Goal: Find specific page/section

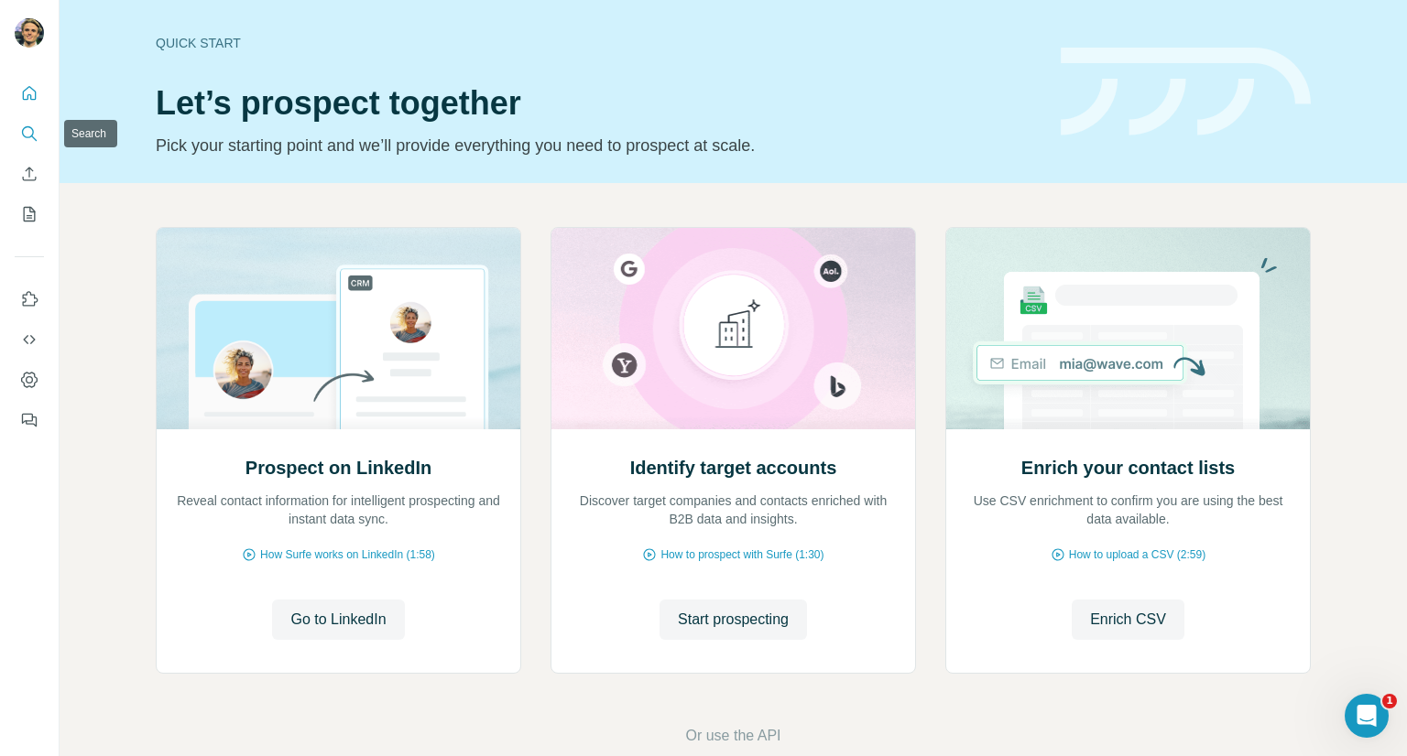
click at [40, 136] on button "Search" at bounding box center [29, 133] width 29 height 33
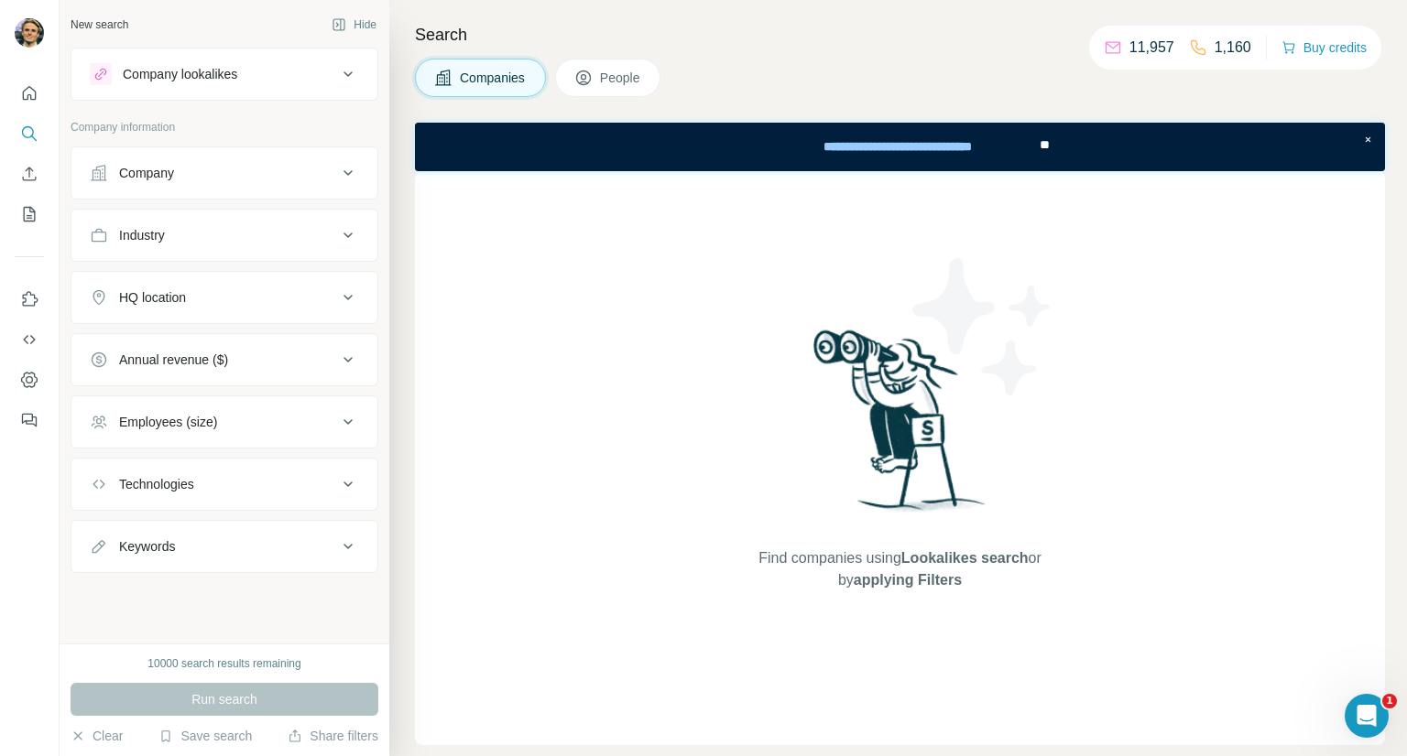
click at [1224, 51] on p "1,160" at bounding box center [1232, 48] width 37 height 22
drag, startPoint x: 1224, startPoint y: 51, endPoint x: 1154, endPoint y: 49, distance: 69.7
click at [1153, 48] on div "11,957 1,160" at bounding box center [1177, 48] width 147 height 26
copy div "11,957 1,160"
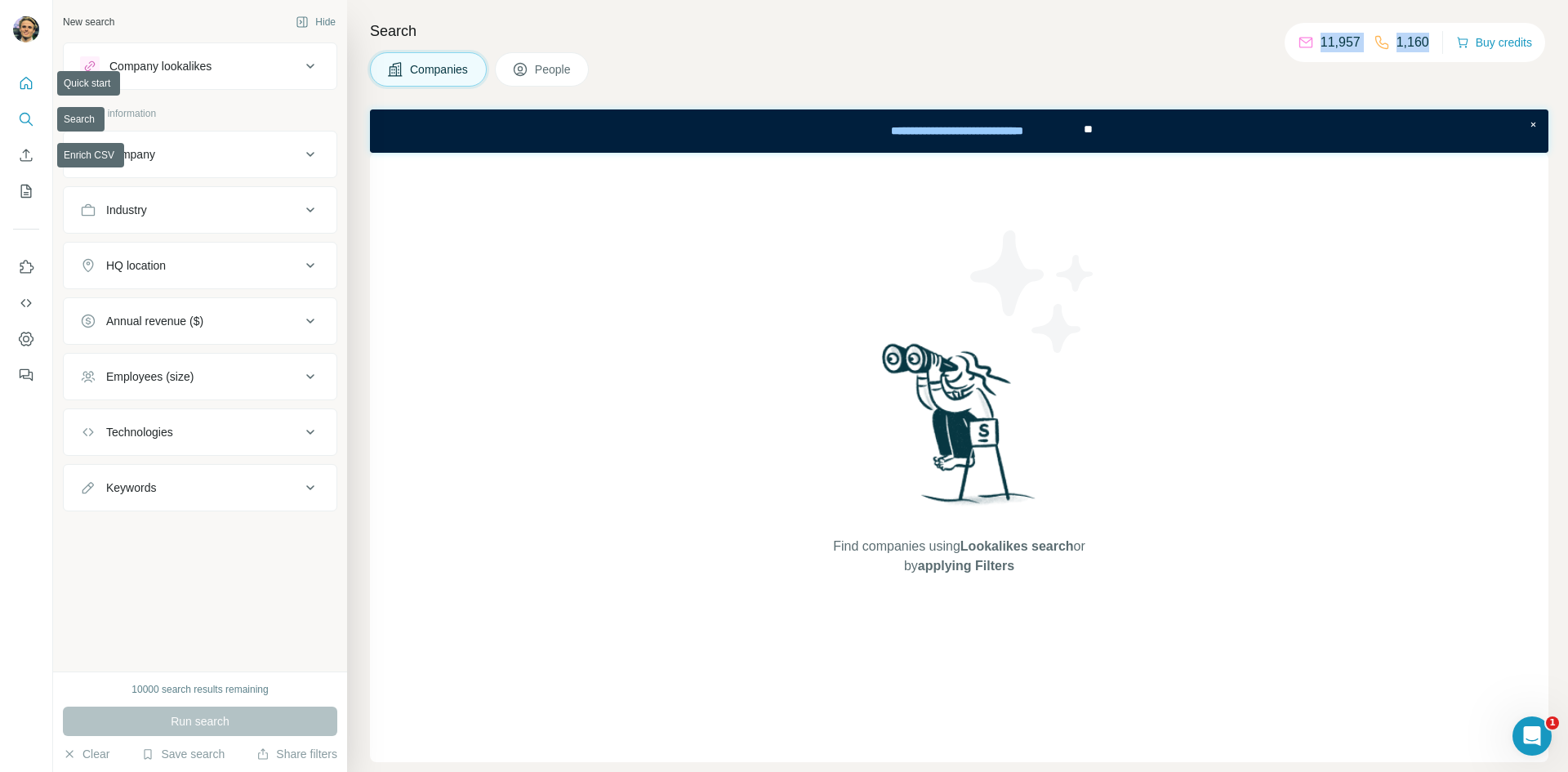
click at [28, 92] on button "Quick start" at bounding box center [26, 83] width 26 height 29
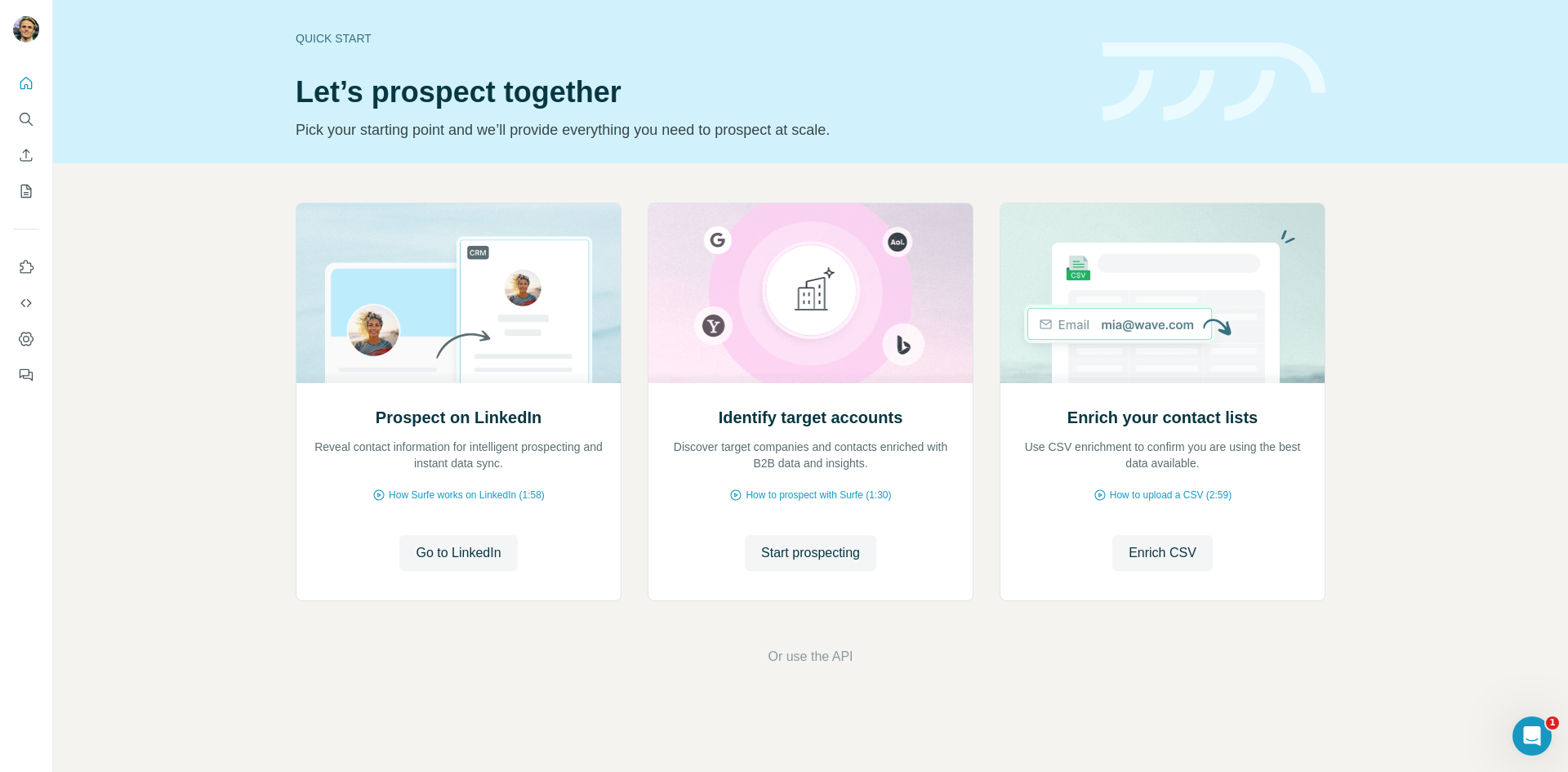
click at [21, 118] on icon "Search" at bounding box center [26, 120] width 16 height 16
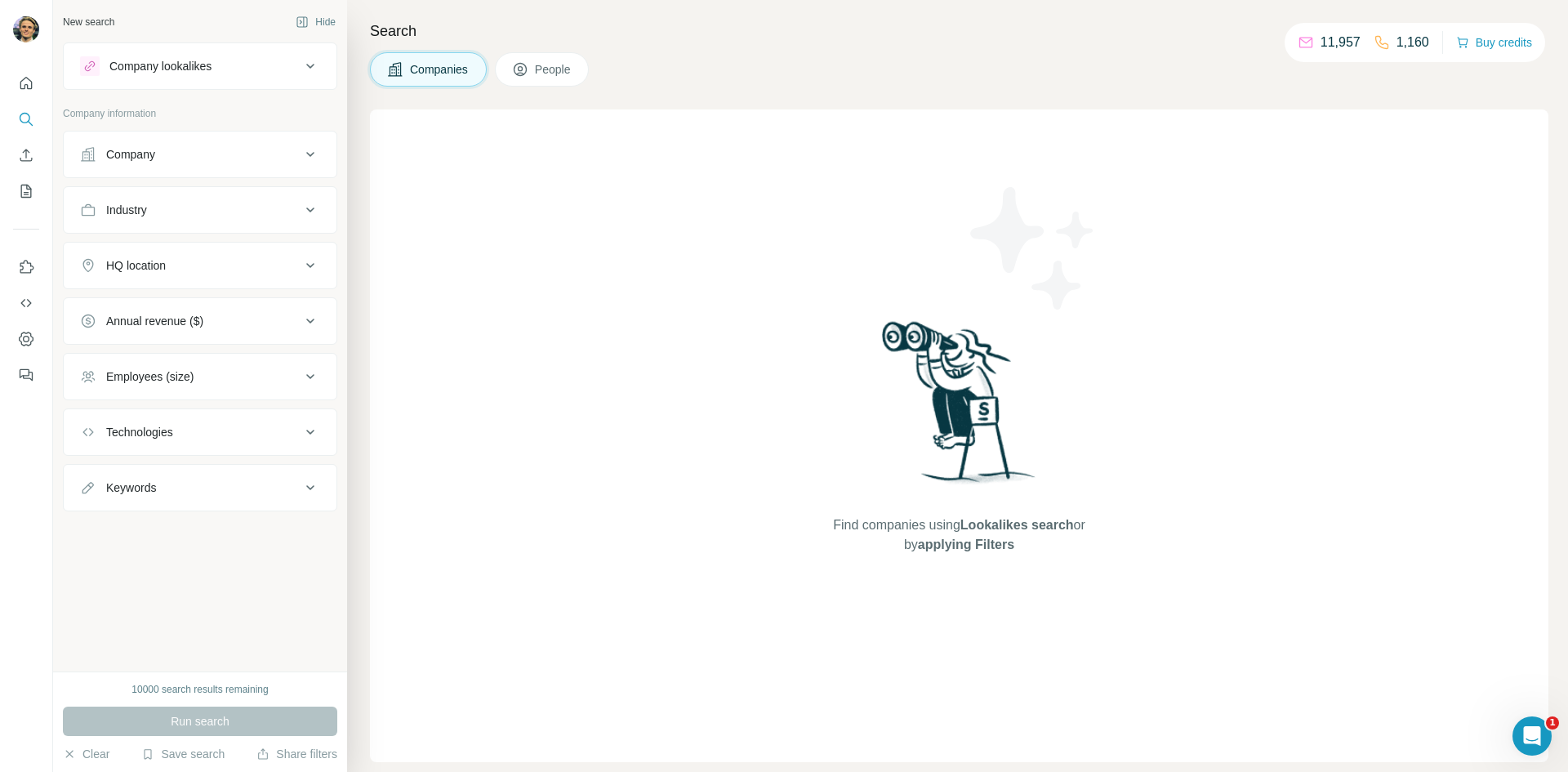
click at [269, 158] on div "Company" at bounding box center [190, 154] width 220 height 16
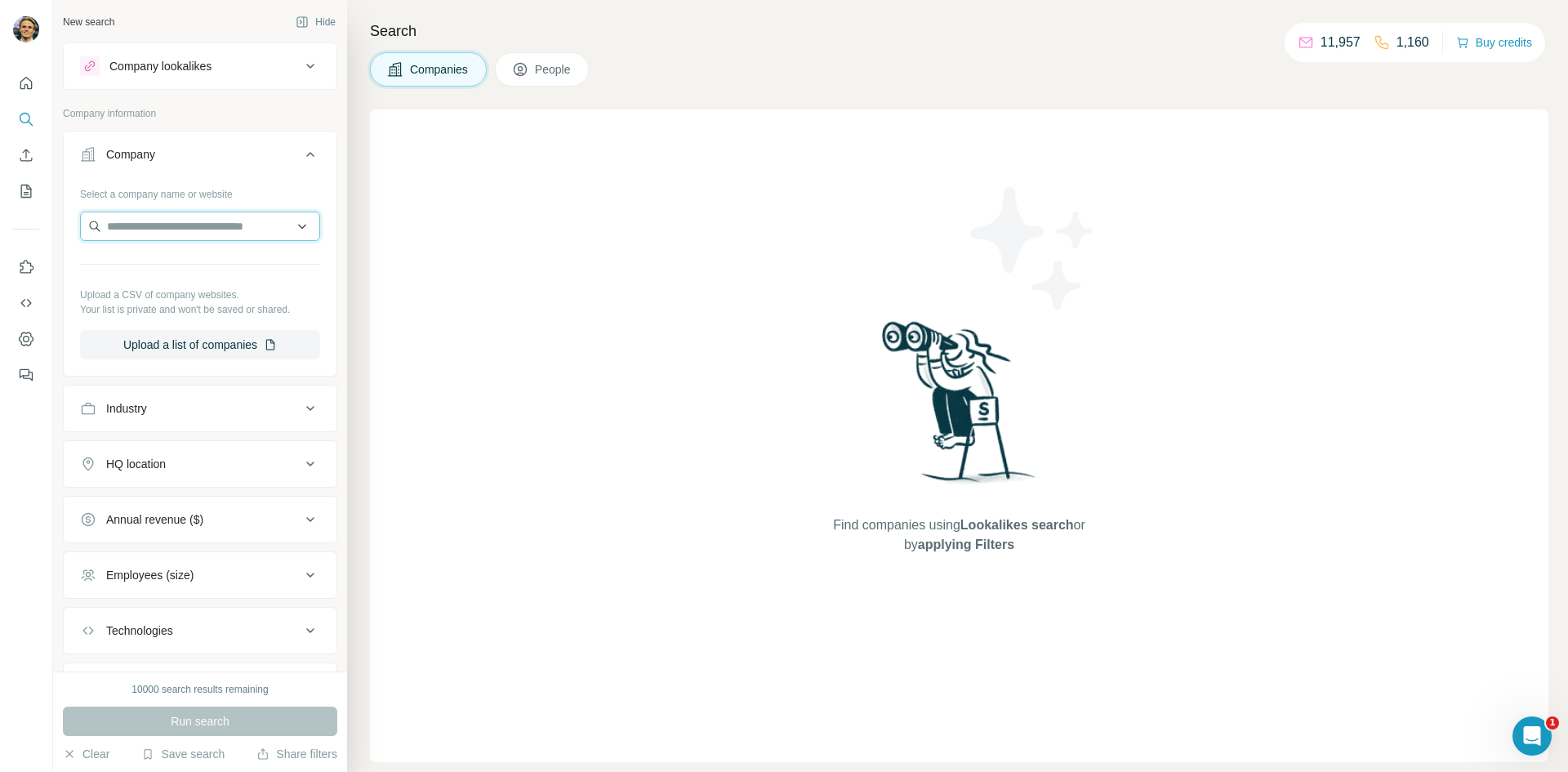
click at [287, 236] on input "text" at bounding box center [200, 226] width 240 height 29
